Goal: Task Accomplishment & Management: Use online tool/utility

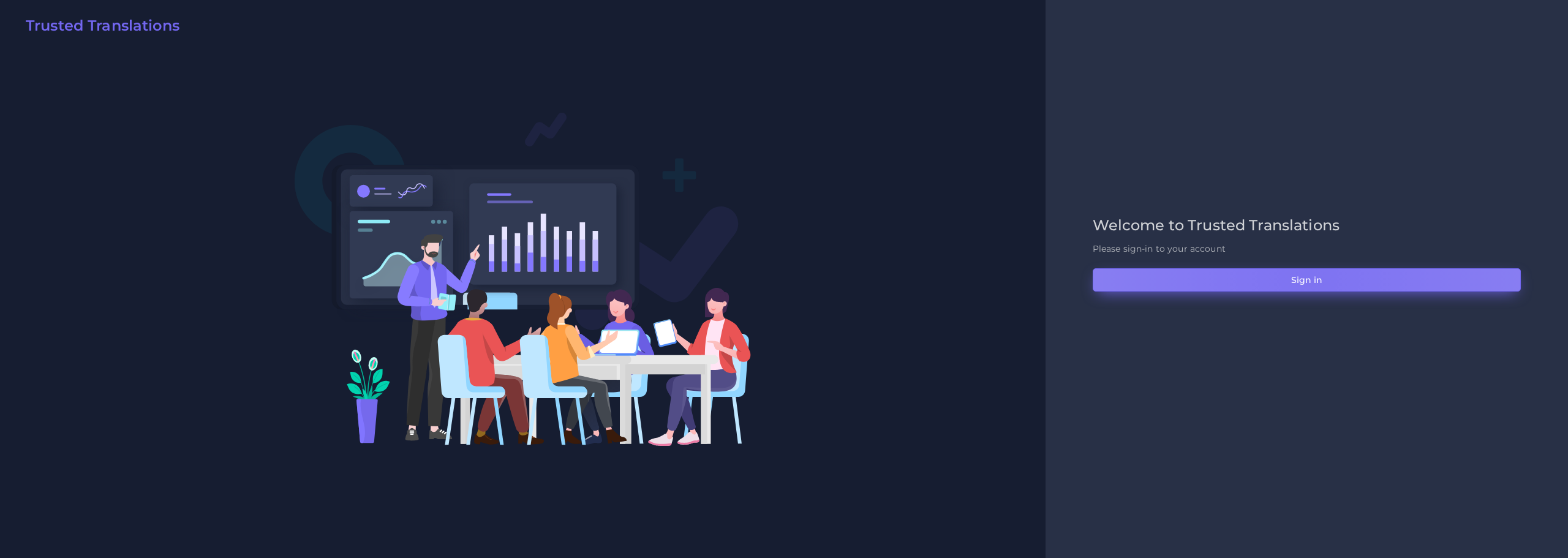
click at [1308, 277] on button "Sign in" at bounding box center [1306, 280] width 428 height 23
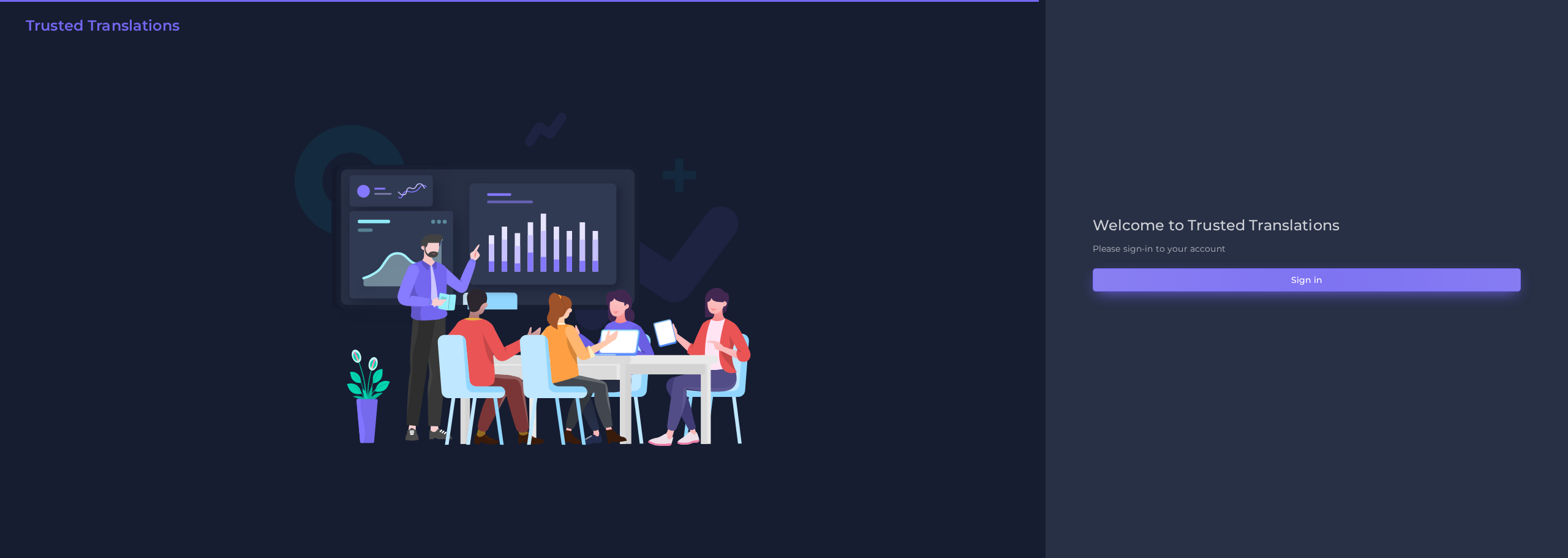
click at [1332, 280] on button "Sign in" at bounding box center [1306, 280] width 428 height 23
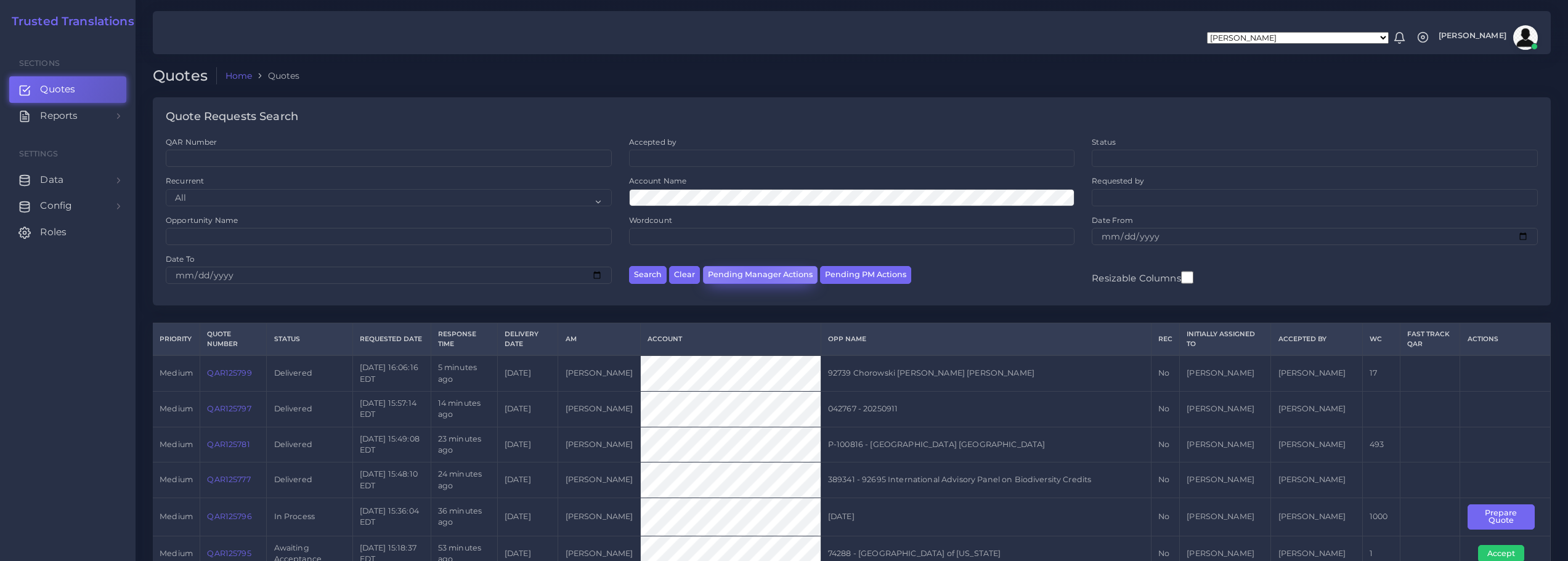
click at [754, 273] on button "Pending Manager Actions" at bounding box center [760, 275] width 115 height 18
select select "awaiting_manager_initial_review"
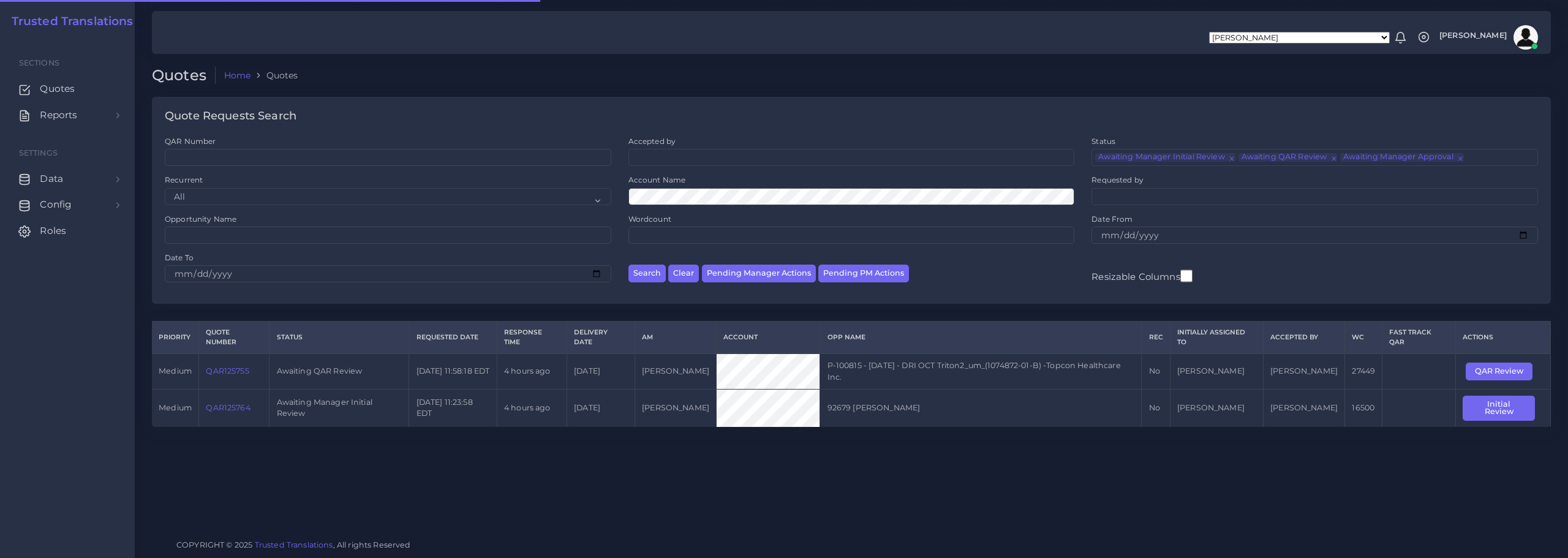
scroll to position [30, 0]
click at [233, 372] on link "QAR125755" at bounding box center [227, 370] width 43 height 9
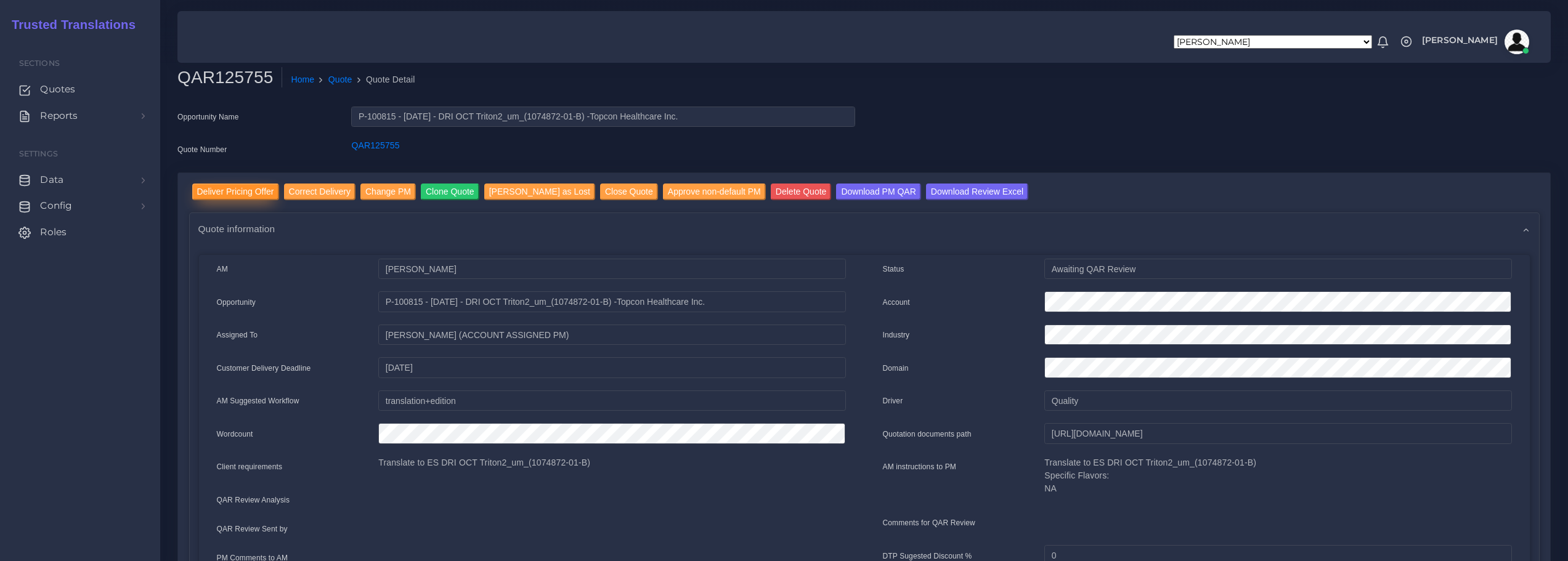
click at [252, 188] on input "Deliver Pricing Offer" at bounding box center [236, 192] width 87 height 17
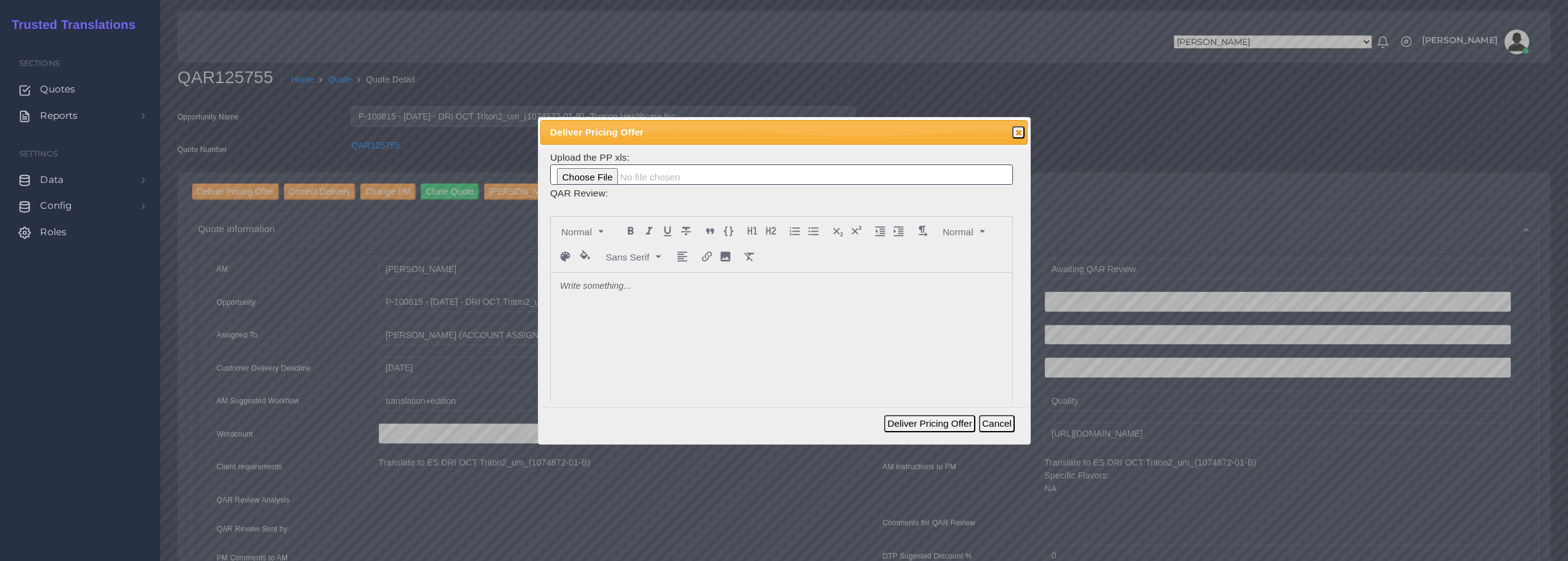
click at [625, 312] on div at bounding box center [782, 365] width 462 height 184
click at [639, 288] on p at bounding box center [781, 287] width 443 height 13
click at [938, 423] on button "Deliver Pricing Offer" at bounding box center [929, 424] width 91 height 17
